Goal: Task Accomplishment & Management: Manage account settings

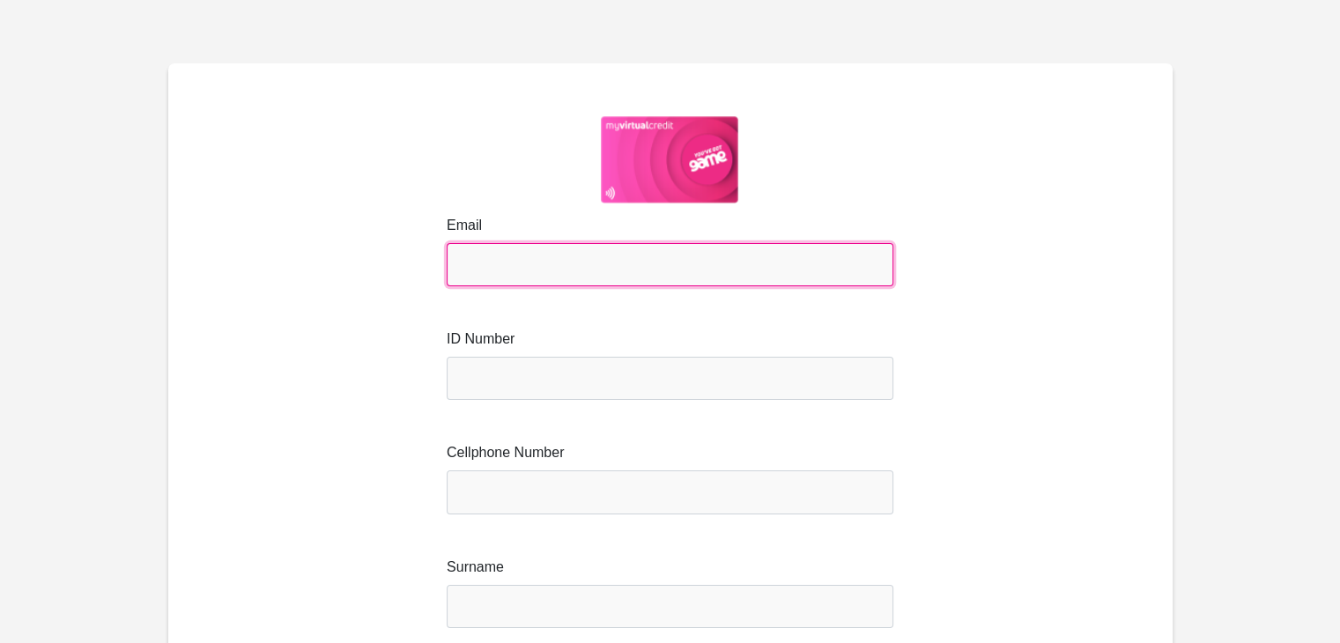
click at [537, 249] on input "Email" at bounding box center [670, 264] width 447 height 43
type input "mstoffberg04@gmail.com"
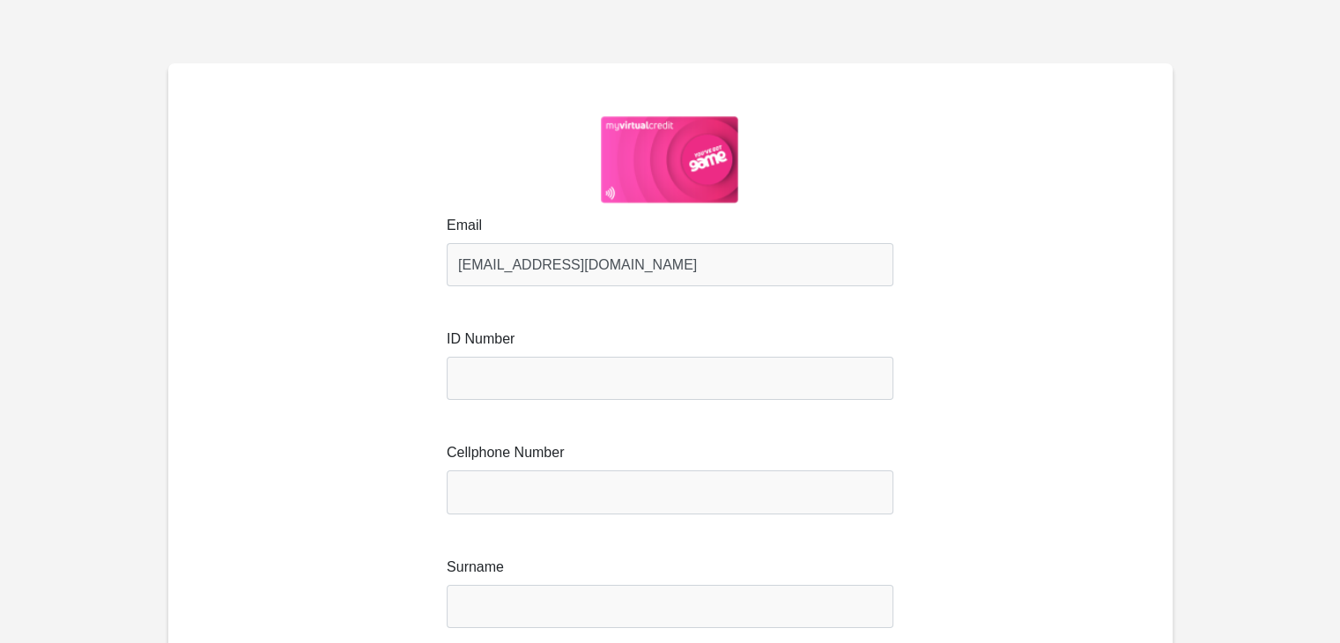
type input "Stoffberg"
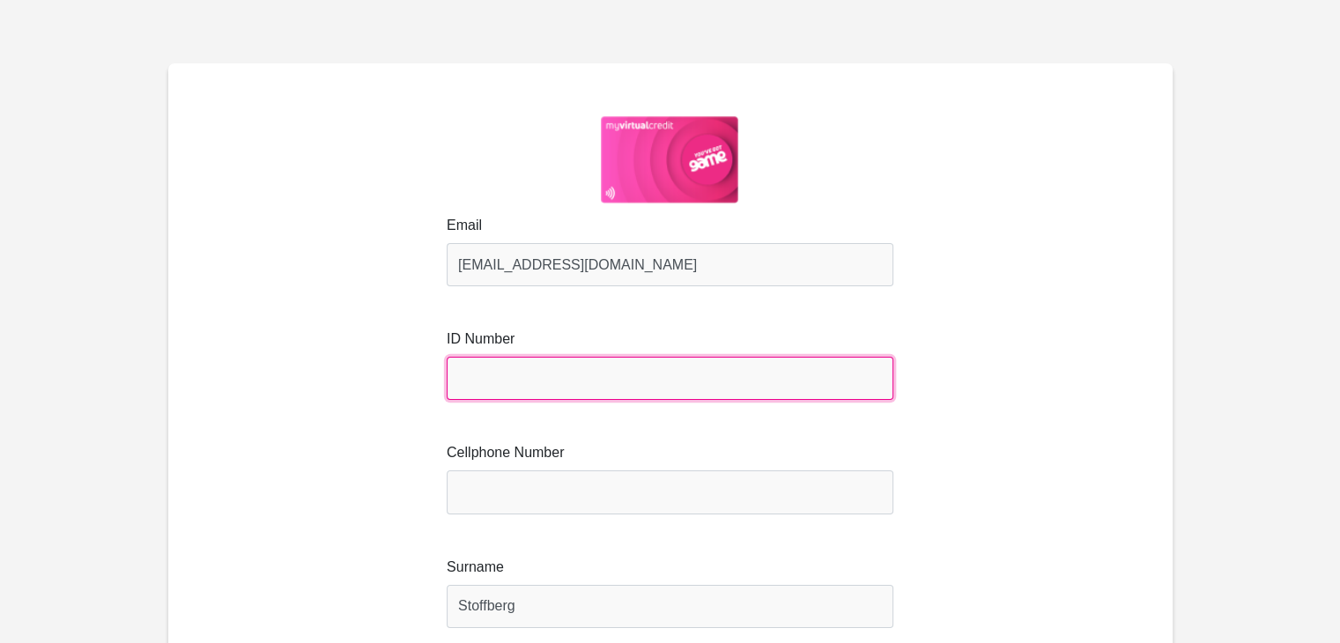
click at [536, 388] on input "text" at bounding box center [670, 378] width 447 height 43
type input "9402115104084"
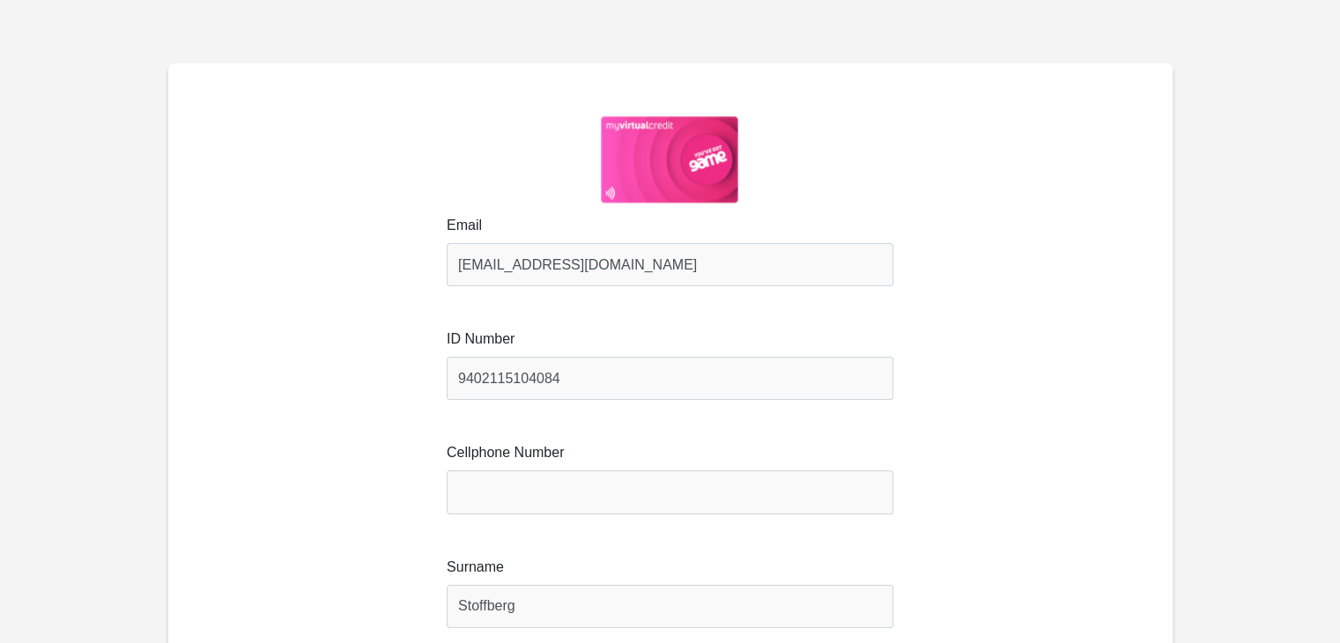
click at [530, 528] on div "Email mstoffberg04@gmail.com ID Number 9402115104084 Cellphone Number Surname S…" at bounding box center [670, 443] width 946 height 456
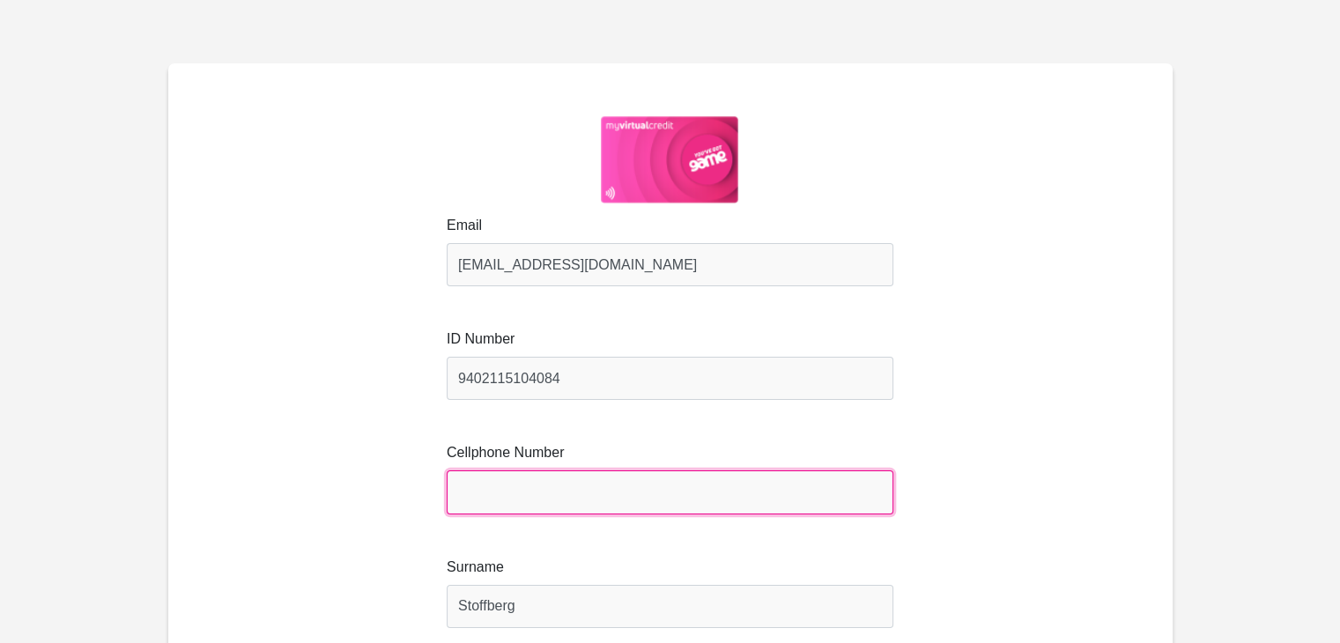
click at [616, 498] on input "Cellphone Number" at bounding box center [670, 492] width 447 height 43
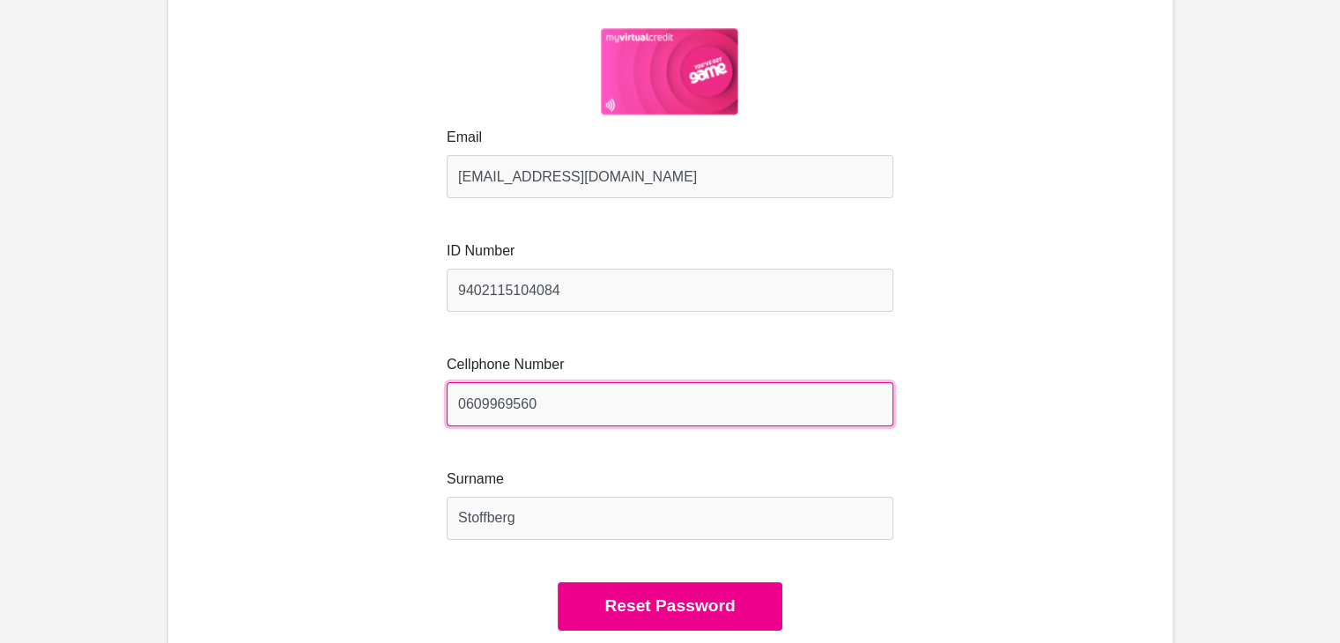
scroll to position [176, 0]
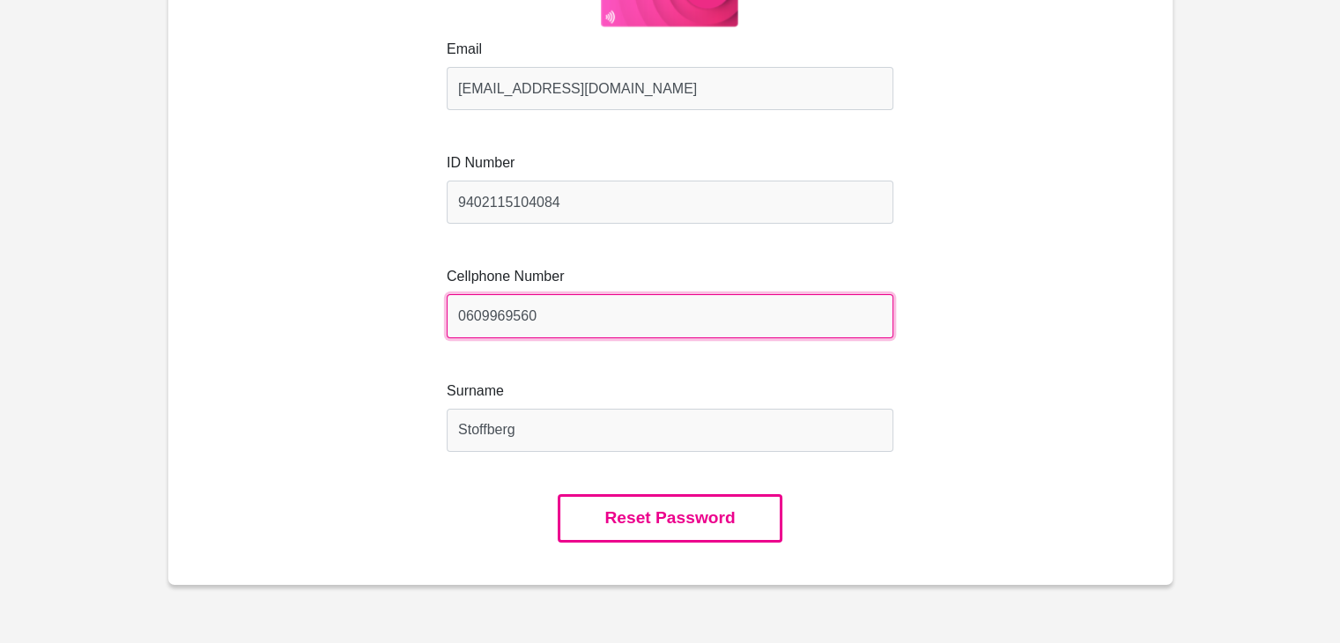
type input "0609969560"
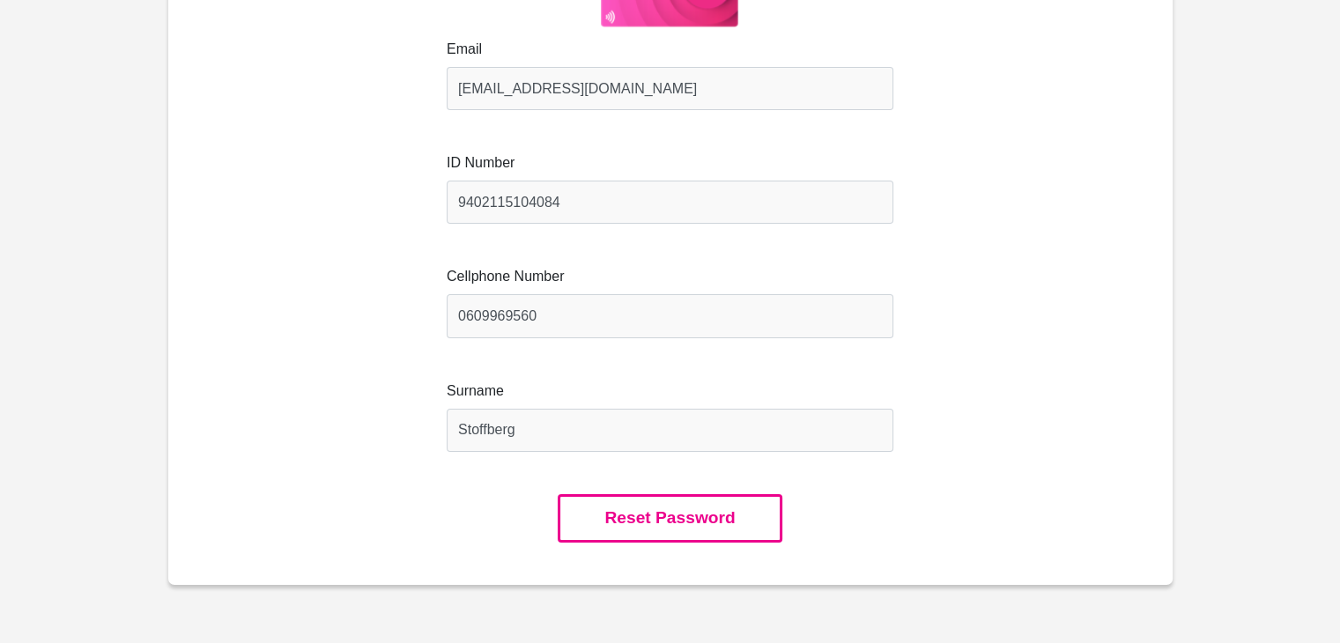
click at [704, 525] on button "Reset Password" at bounding box center [670, 518] width 224 height 48
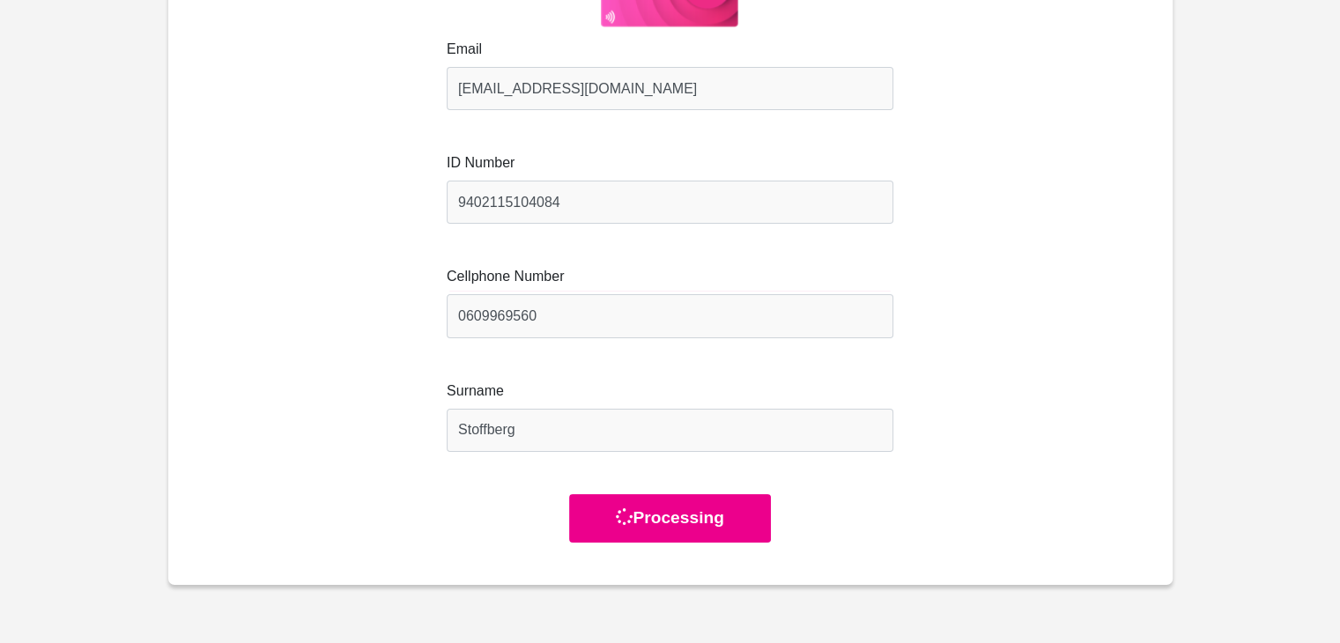
scroll to position [0, 0]
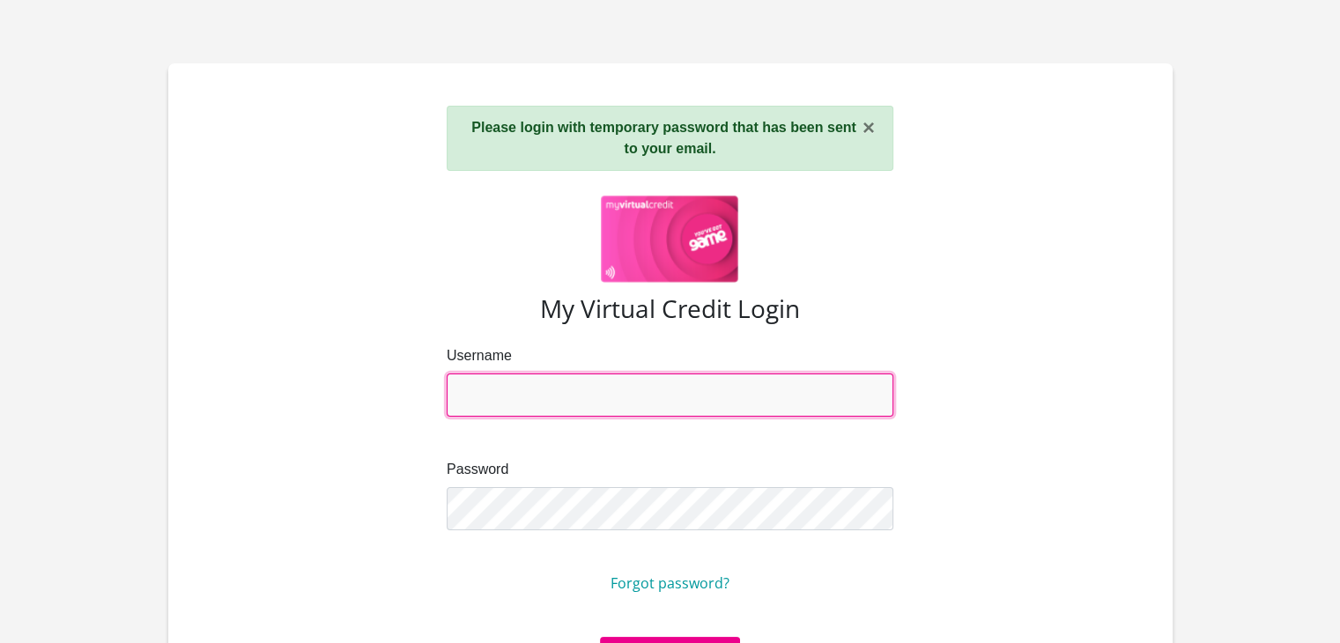
click at [559, 380] on input "Username" at bounding box center [670, 395] width 447 height 43
type input "[EMAIL_ADDRESS][DOMAIN_NAME]"
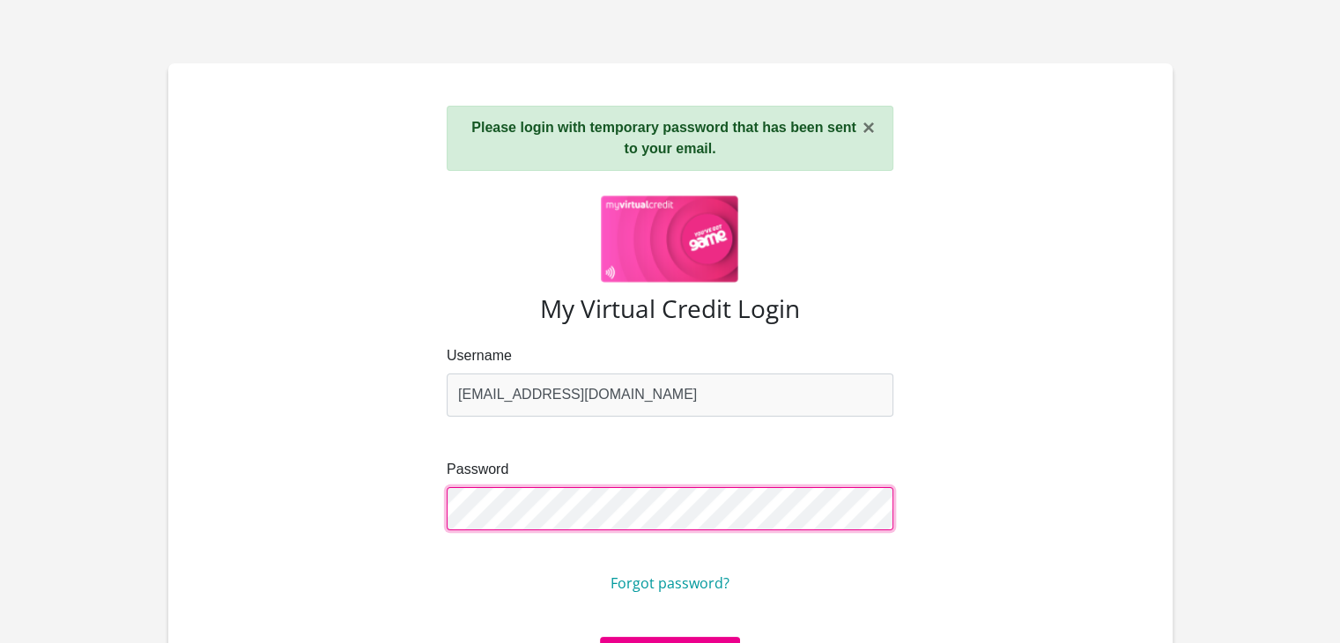
scroll to position [88, 0]
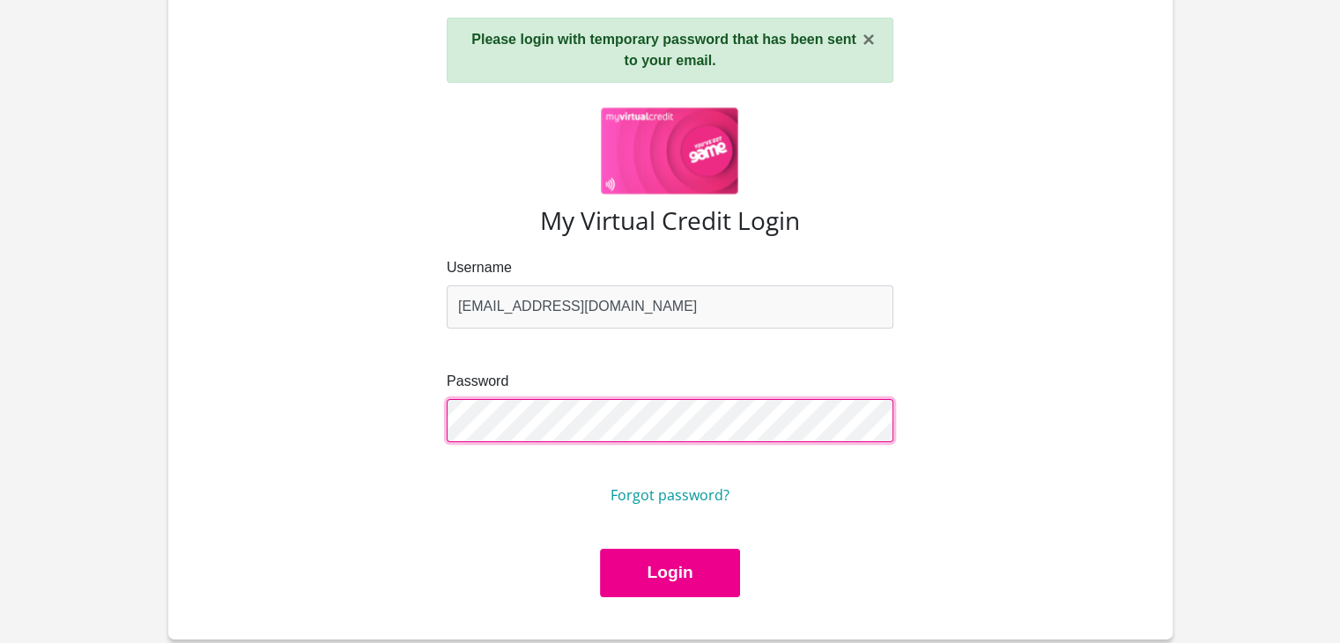
click at [600, 549] on button "Login" at bounding box center [669, 573] width 139 height 48
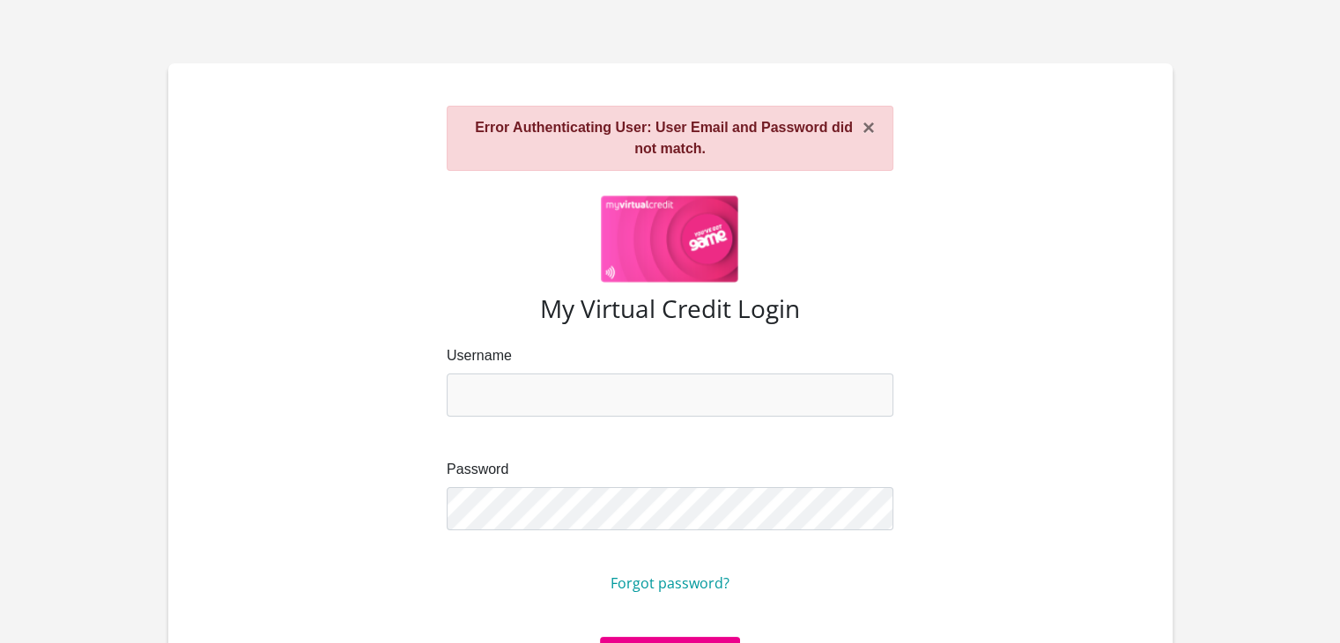
scroll to position [88, 0]
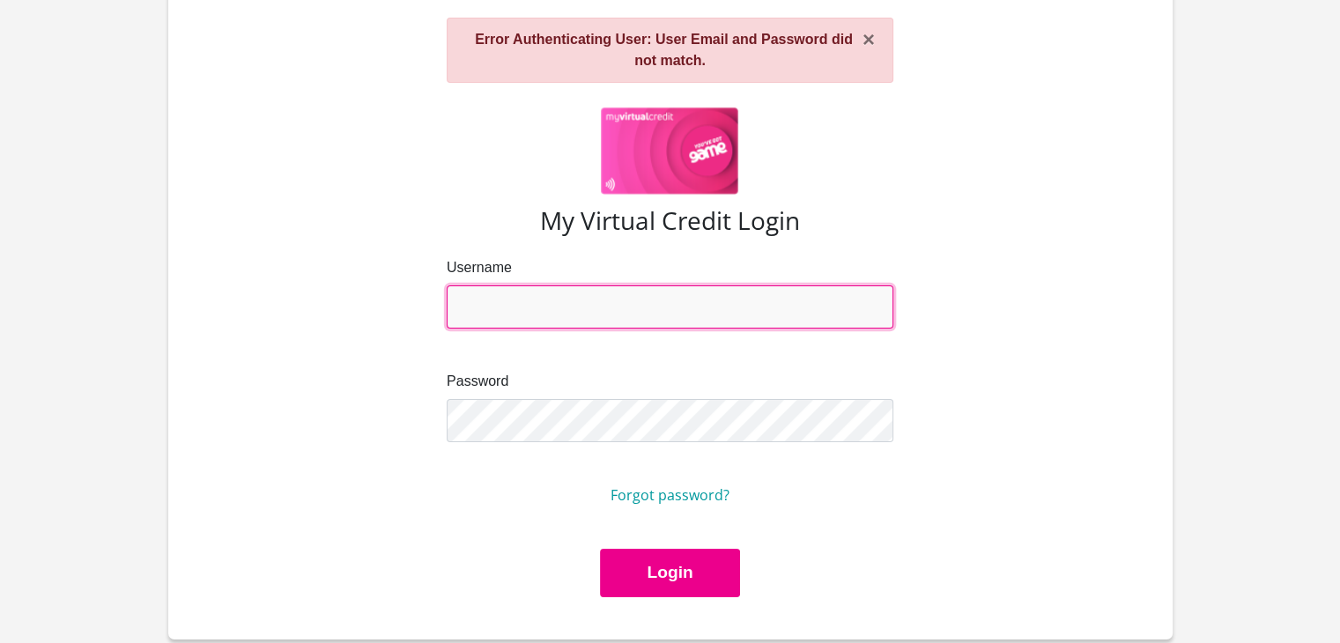
click at [522, 308] on input "Username" at bounding box center [670, 307] width 447 height 43
type input "[EMAIL_ADDRESS][DOMAIN_NAME]"
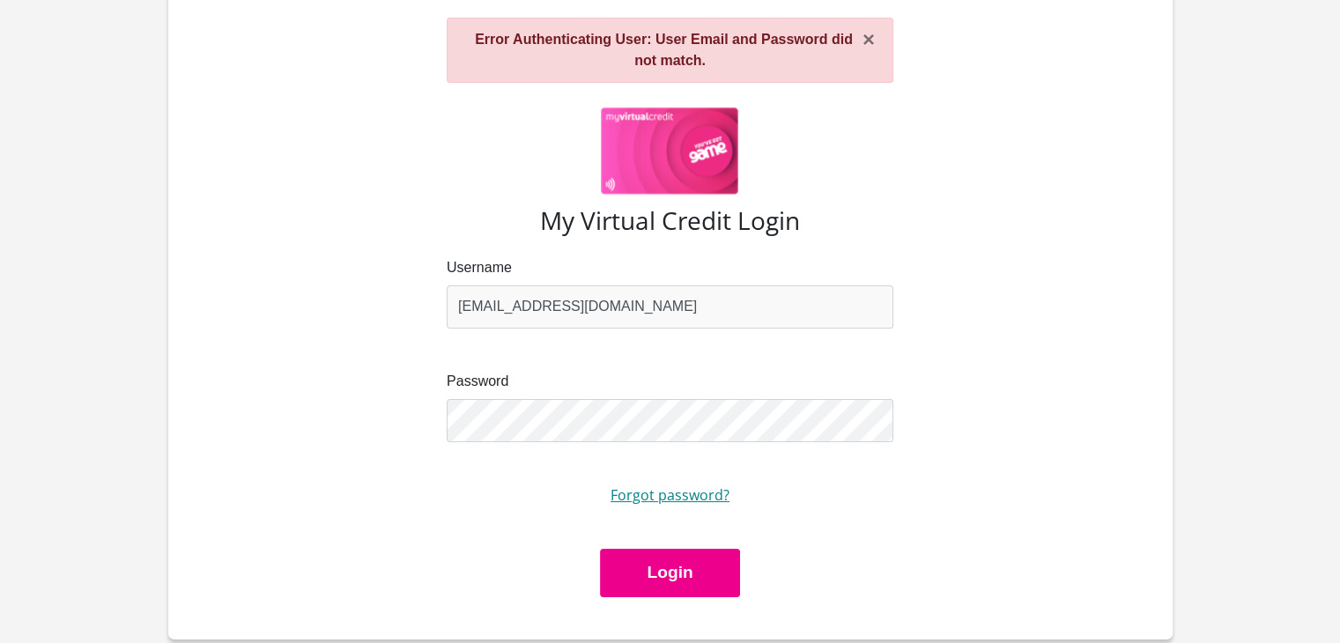
click at [641, 496] on link "Forgot password?" at bounding box center [670, 495] width 119 height 19
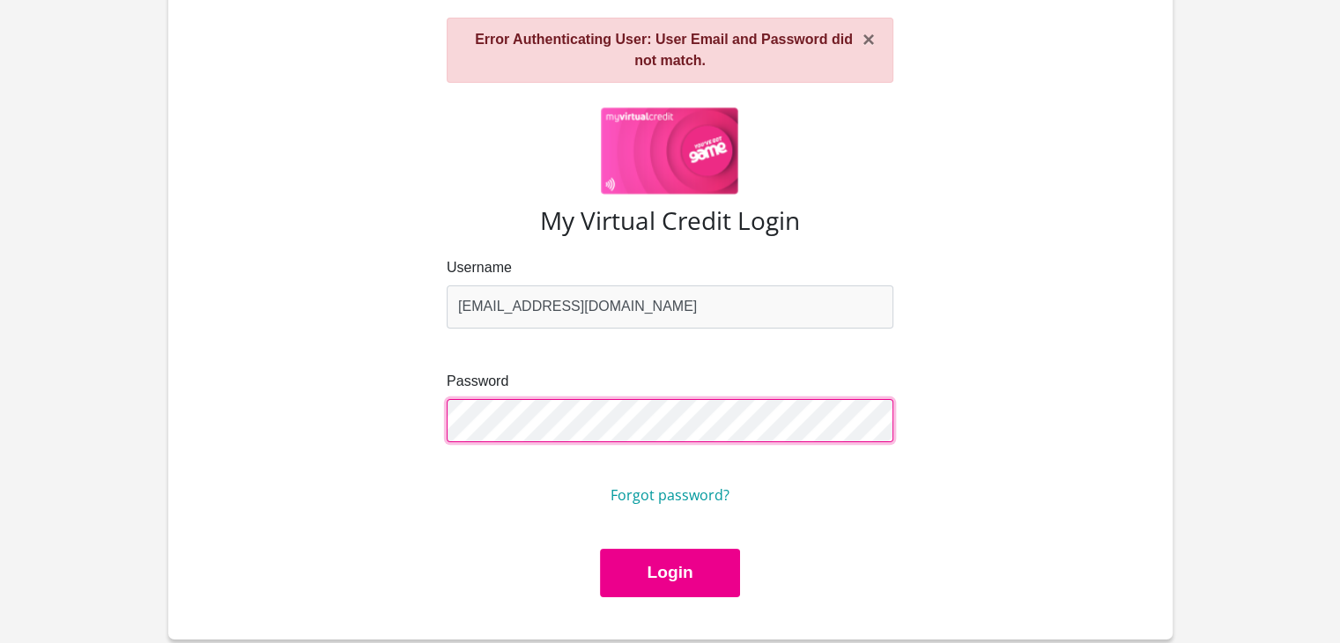
click at [600, 549] on button "Login" at bounding box center [669, 573] width 139 height 48
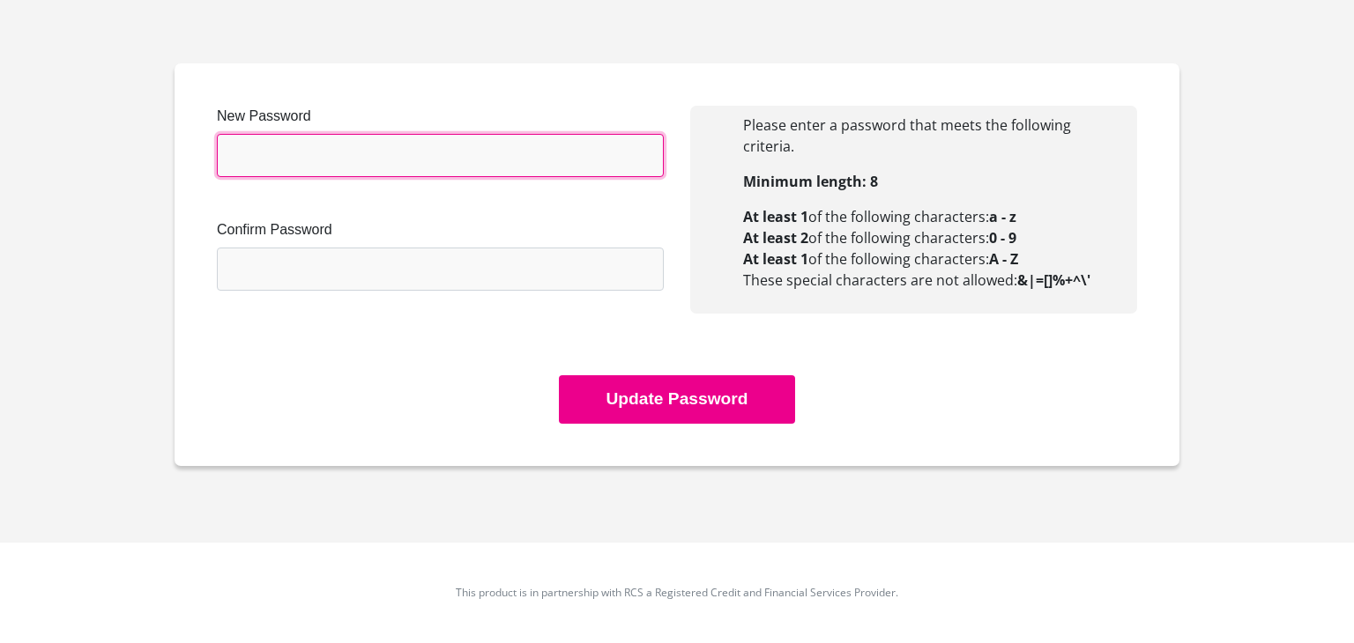
click at [234, 145] on input "New Password" at bounding box center [440, 155] width 447 height 43
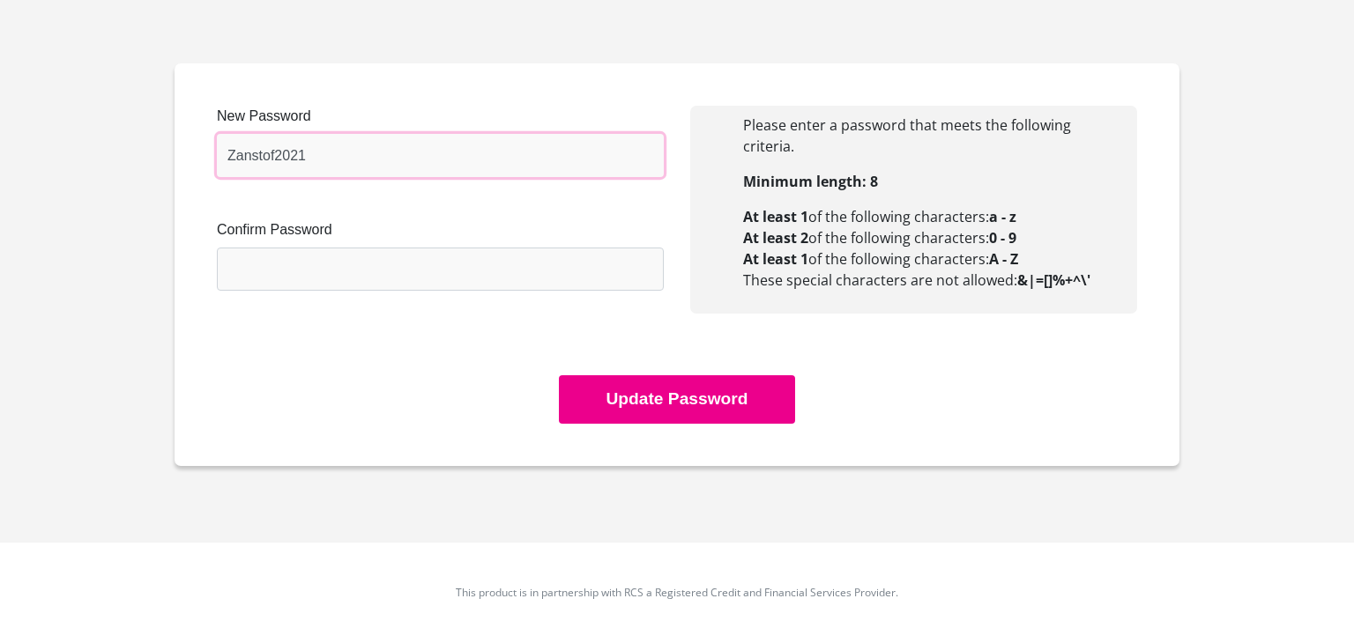
type input "Zanstof2021"
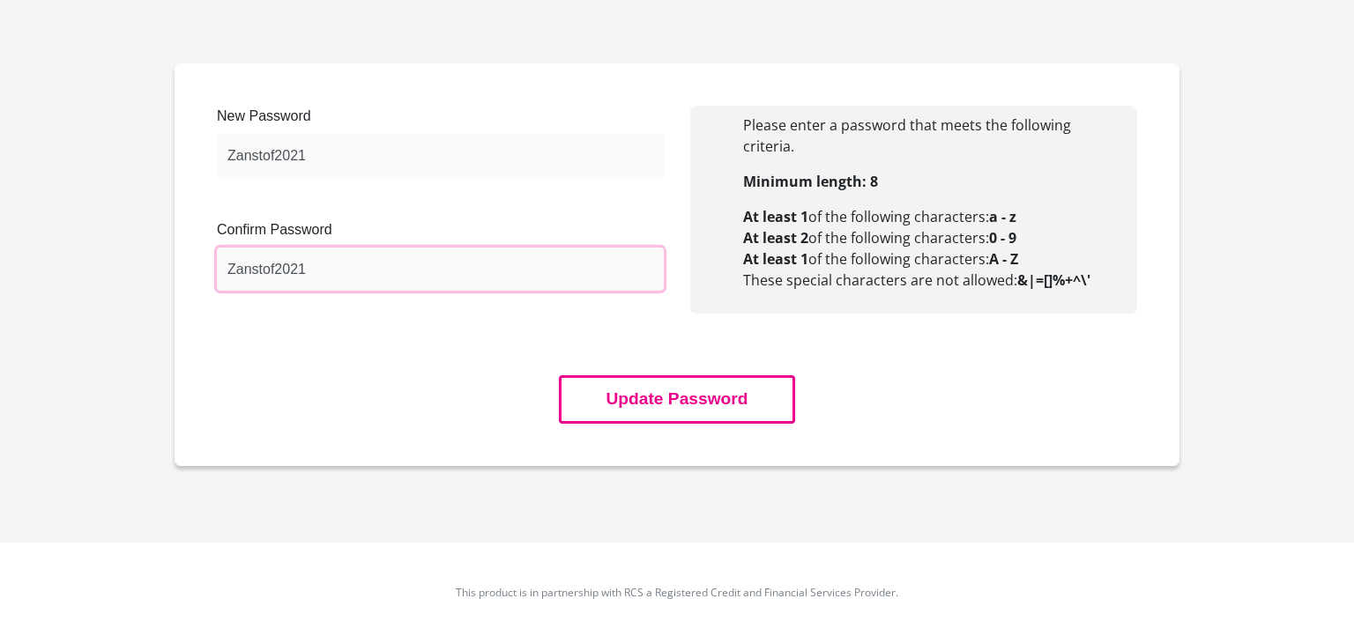
type input "Zanstof2021"
click at [751, 382] on button "Update Password" at bounding box center [676, 399] width 235 height 48
